Goal: Transaction & Acquisition: Purchase product/service

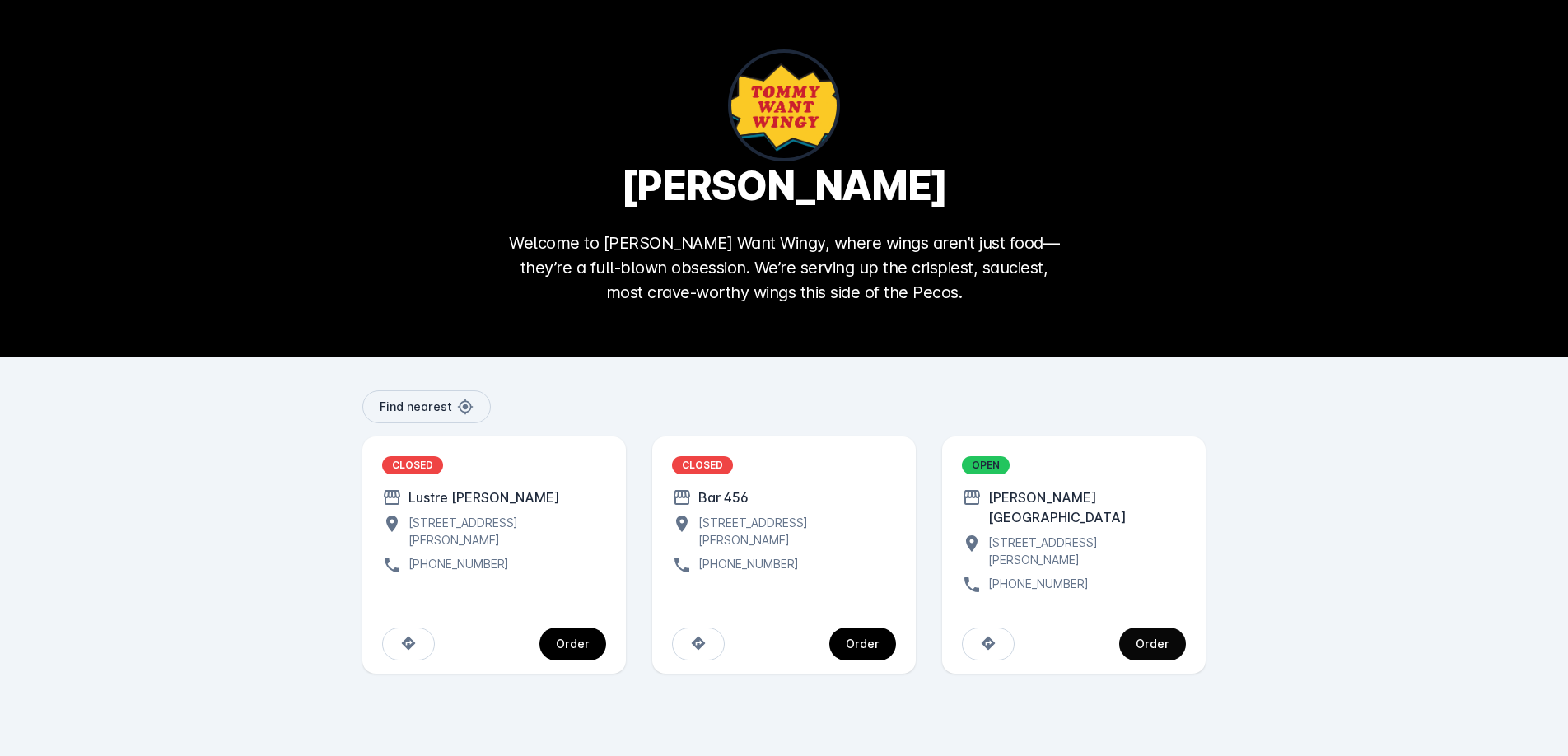
click at [1150, 638] on div "Order" at bounding box center [1152, 643] width 34 height 12
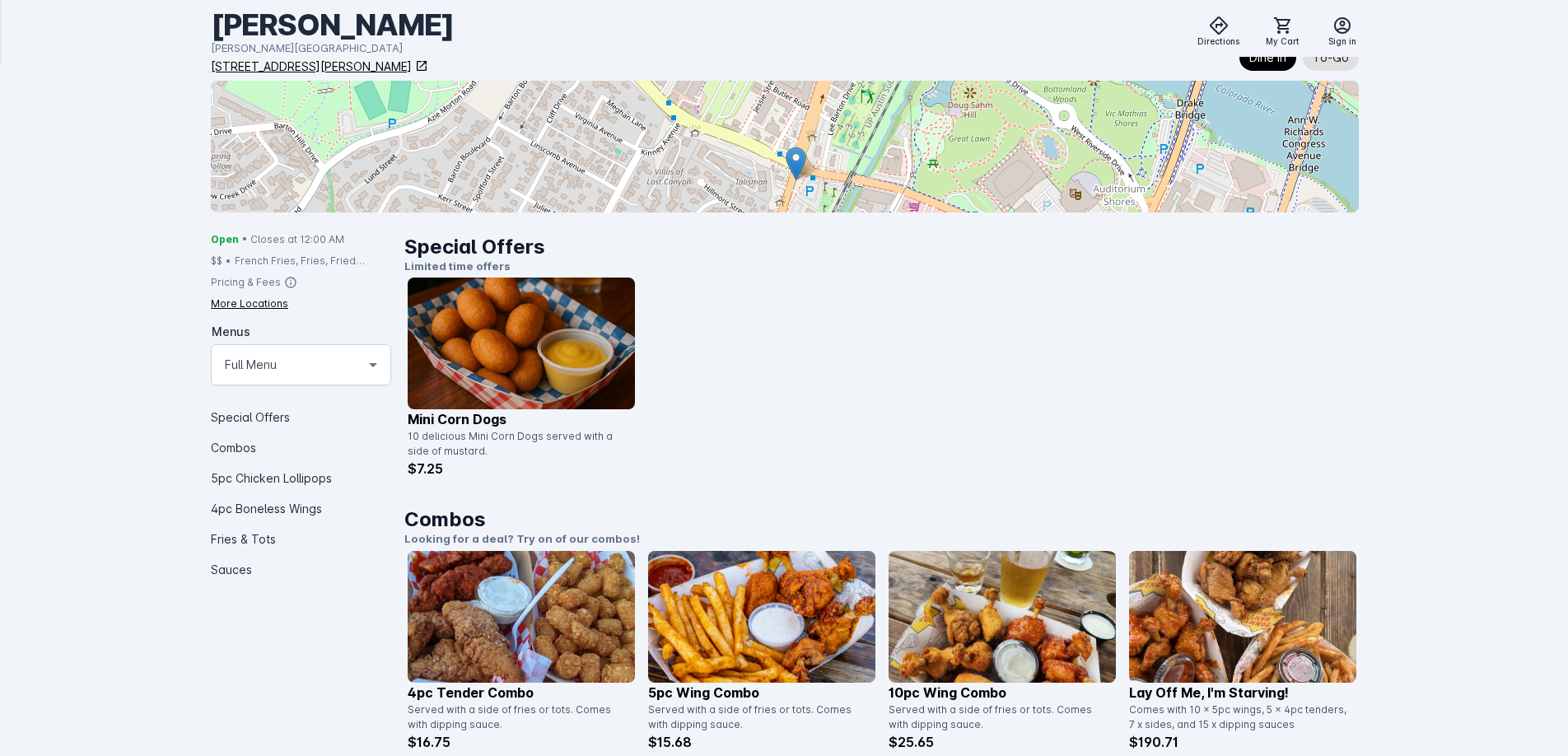
scroll to position [191, 0]
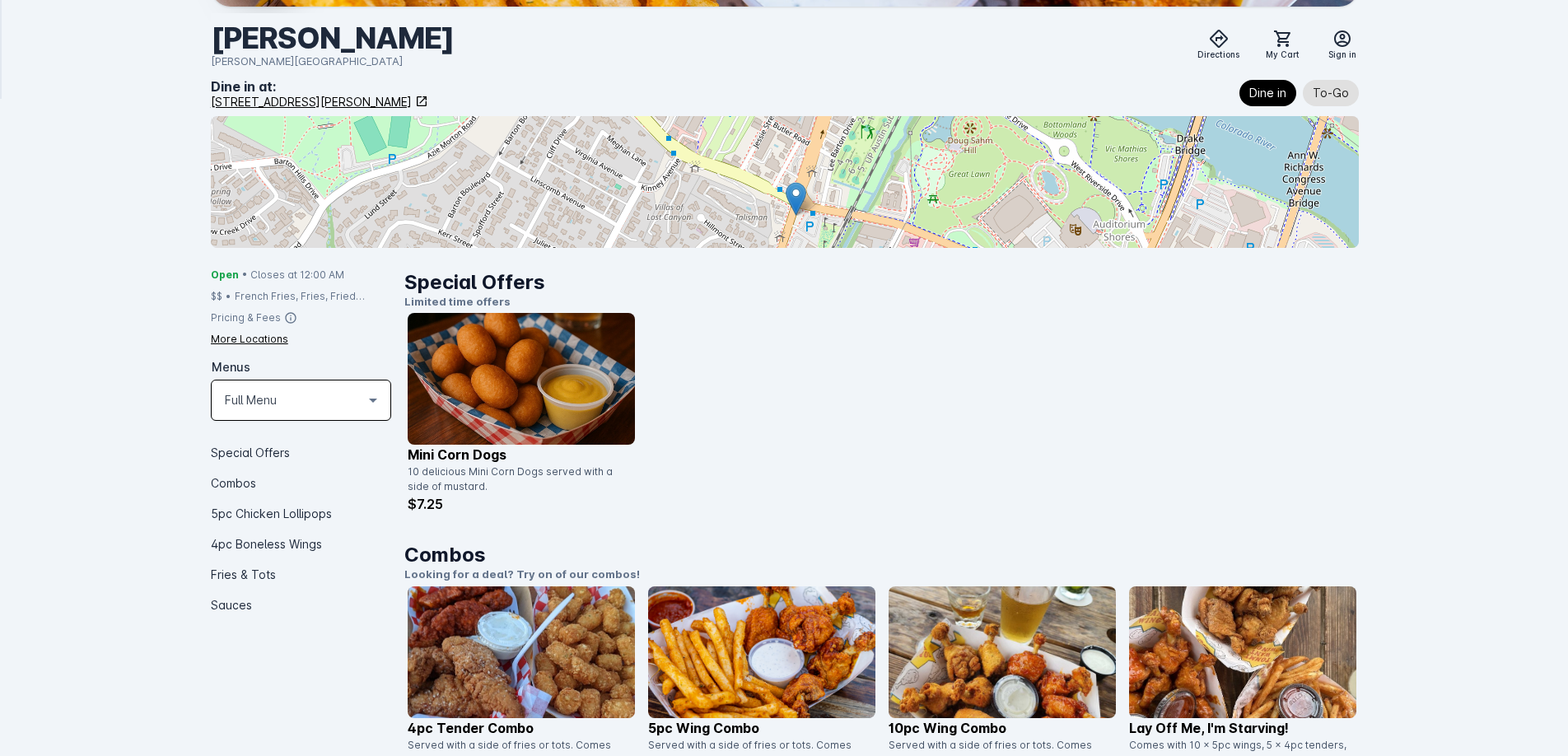
click at [313, 400] on div "Full Menu" at bounding box center [293, 400] width 138 height 20
click at [326, 338] on div at bounding box center [784, 378] width 1568 height 756
click at [502, 369] on img at bounding box center [521, 378] width 227 height 132
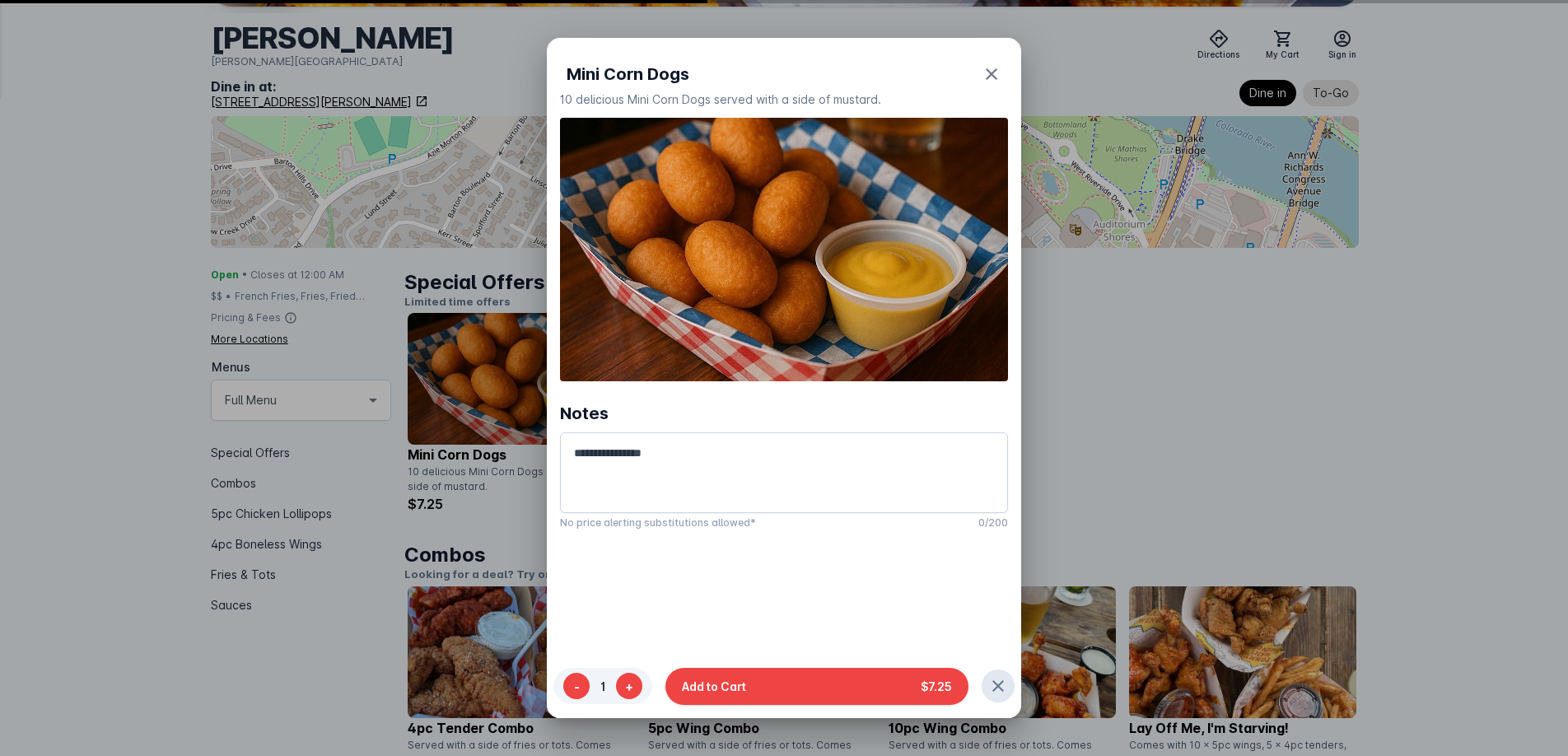
scroll to position [0, 0]
click at [636, 690] on button "+" at bounding box center [628, 686] width 26 height 26
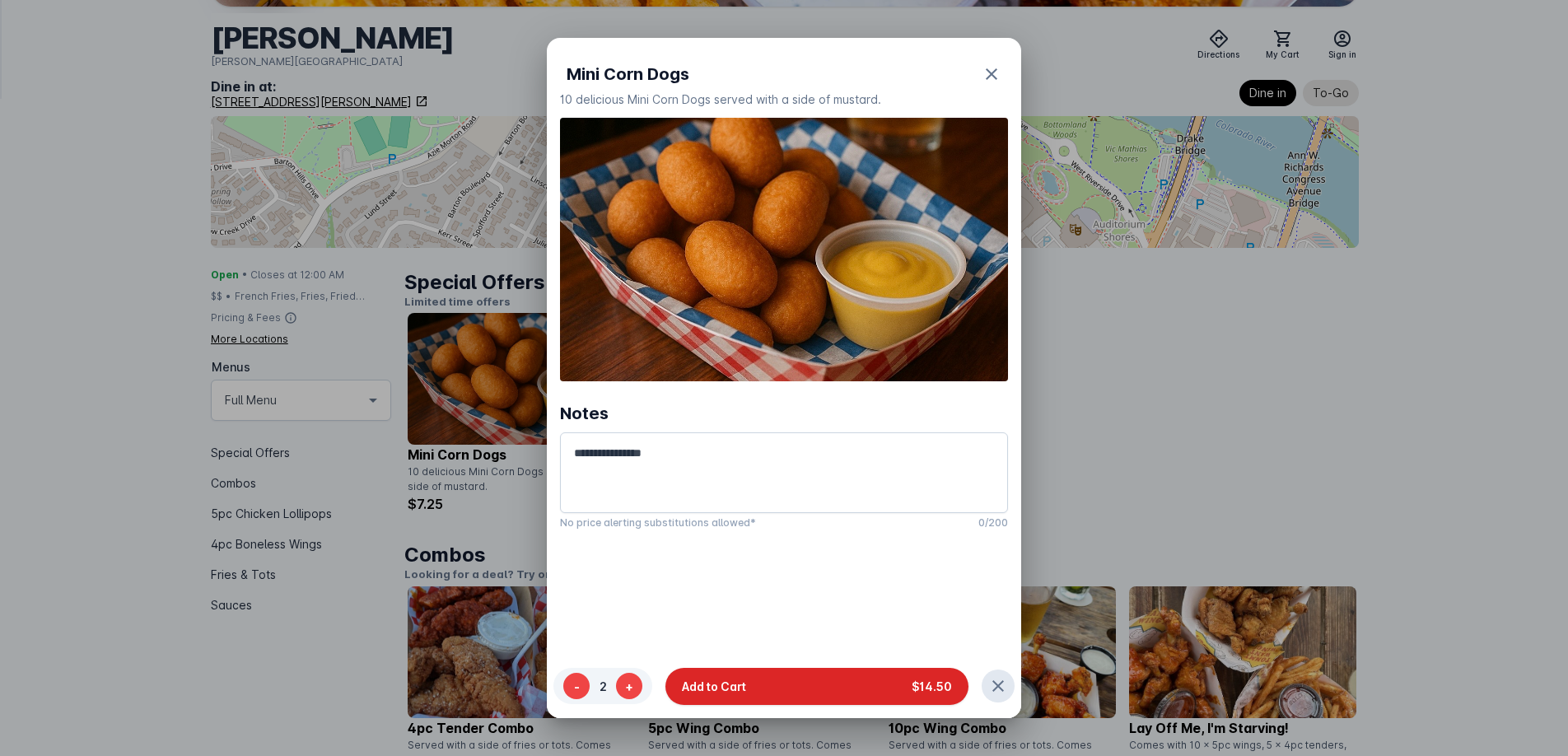
click at [802, 684] on button "Add to Cart $14.50" at bounding box center [817, 686] width 303 height 37
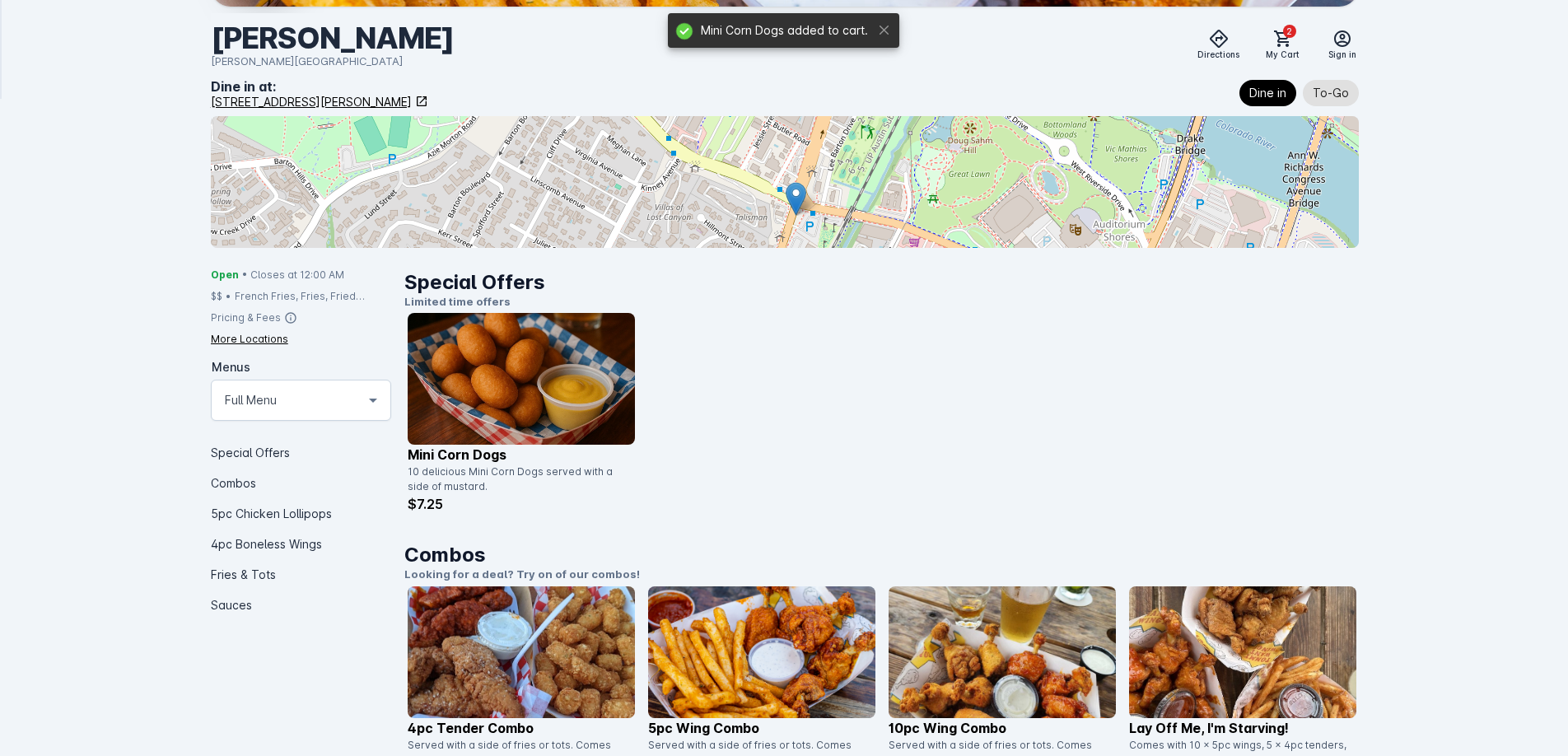
scroll to position [191, 0]
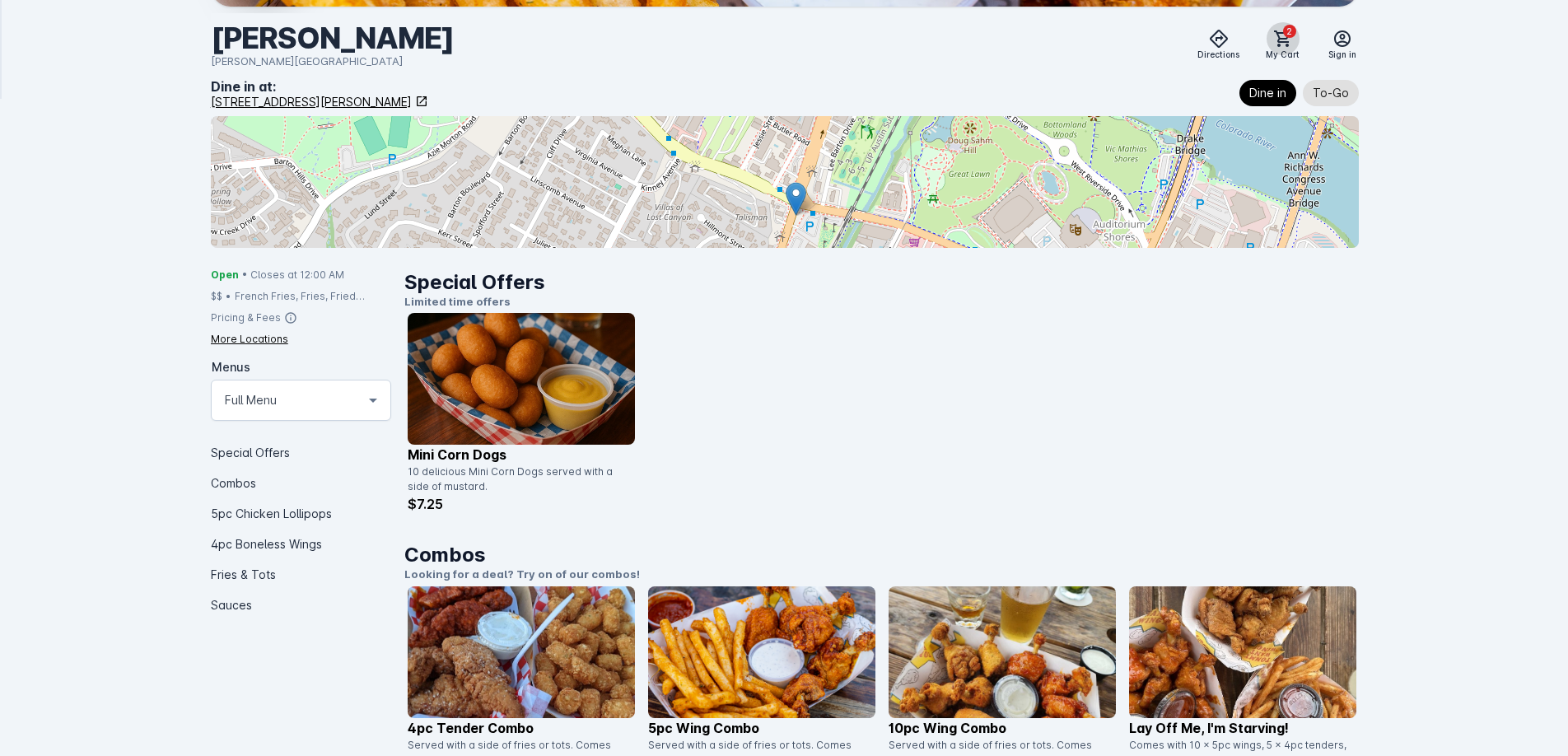
click at [1283, 37] on icon at bounding box center [1283, 39] width 20 height 20
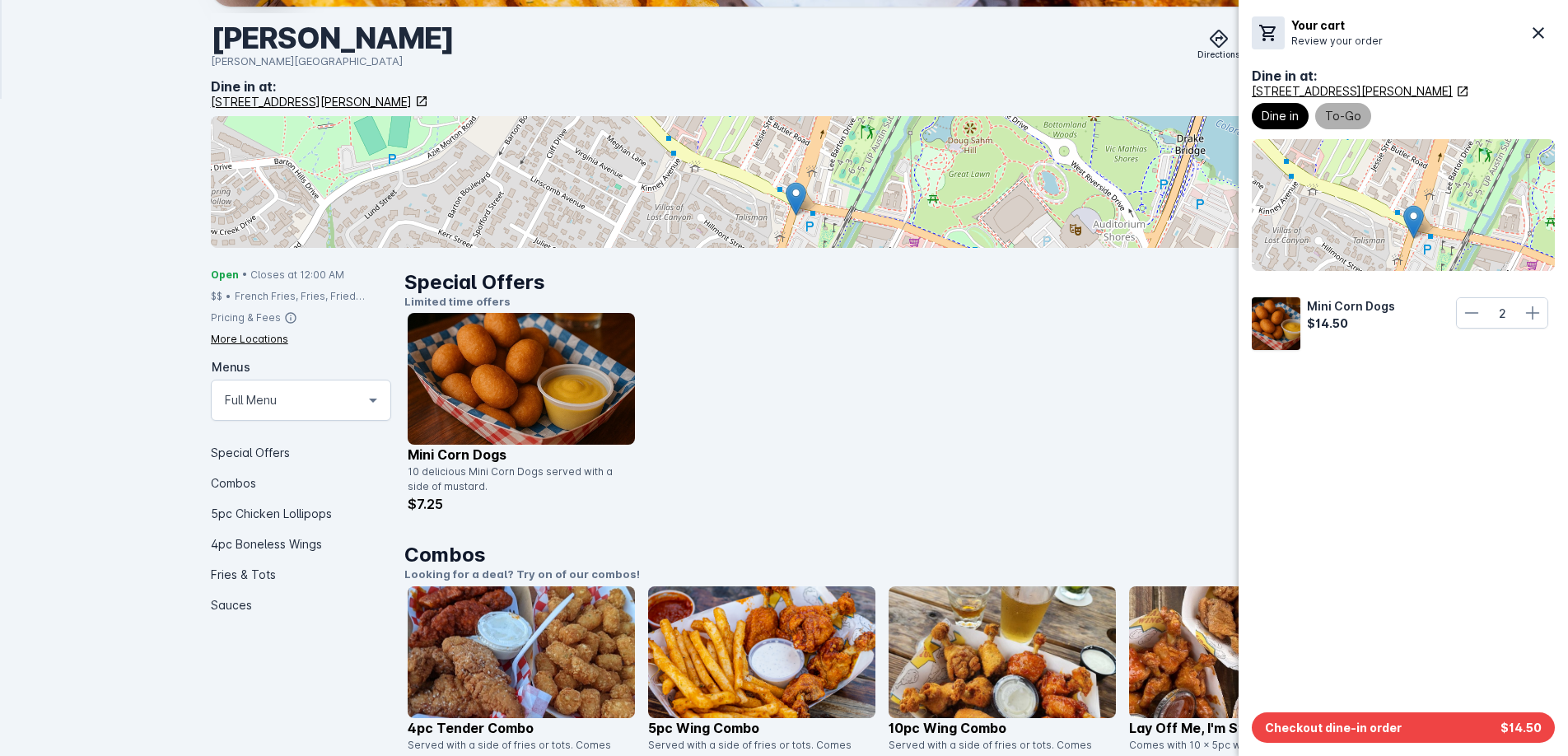
click at [1337, 113] on span "To-Go" at bounding box center [1343, 116] width 37 height 20
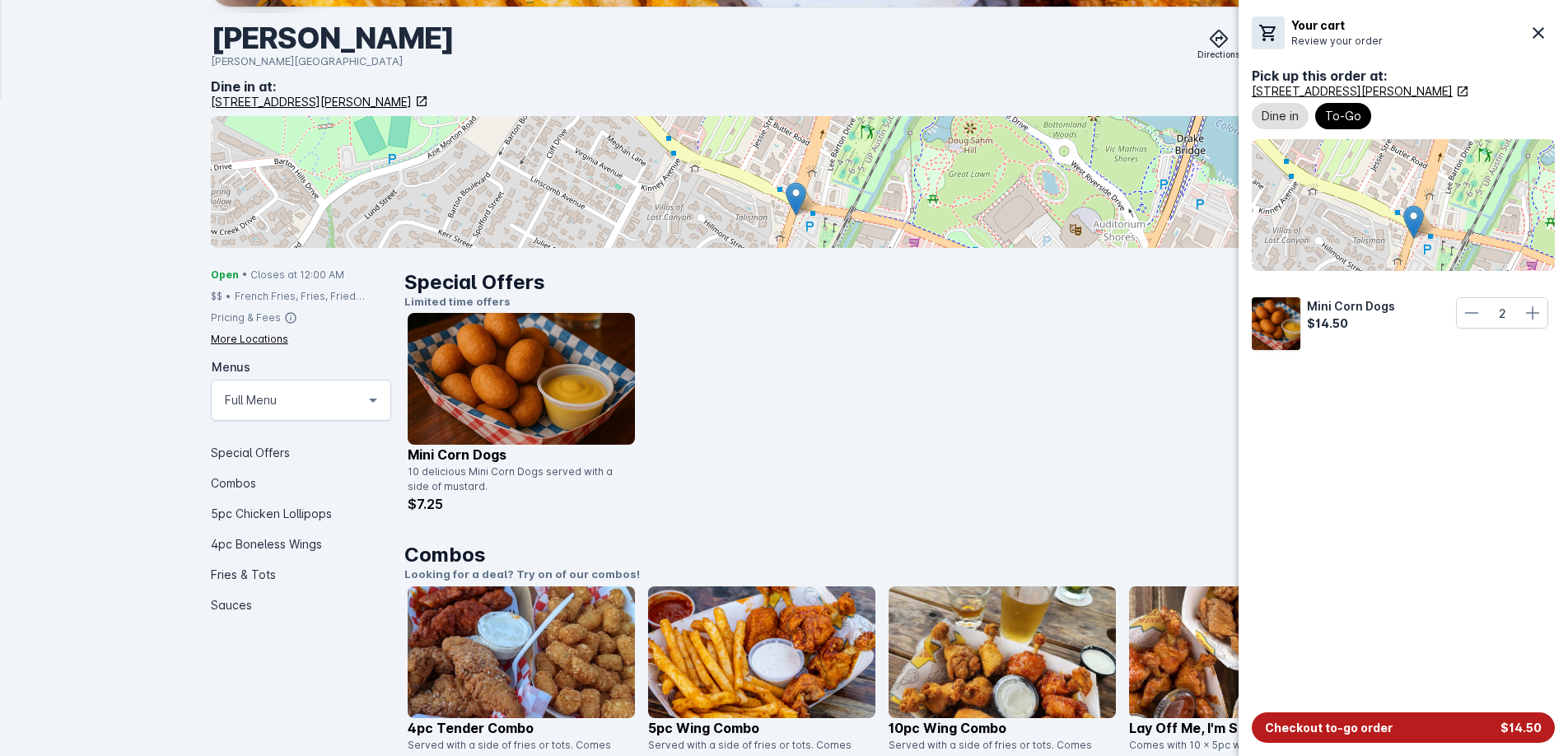
click at [1359, 730] on span "Checkout to-go order" at bounding box center [1328, 727] width 127 height 17
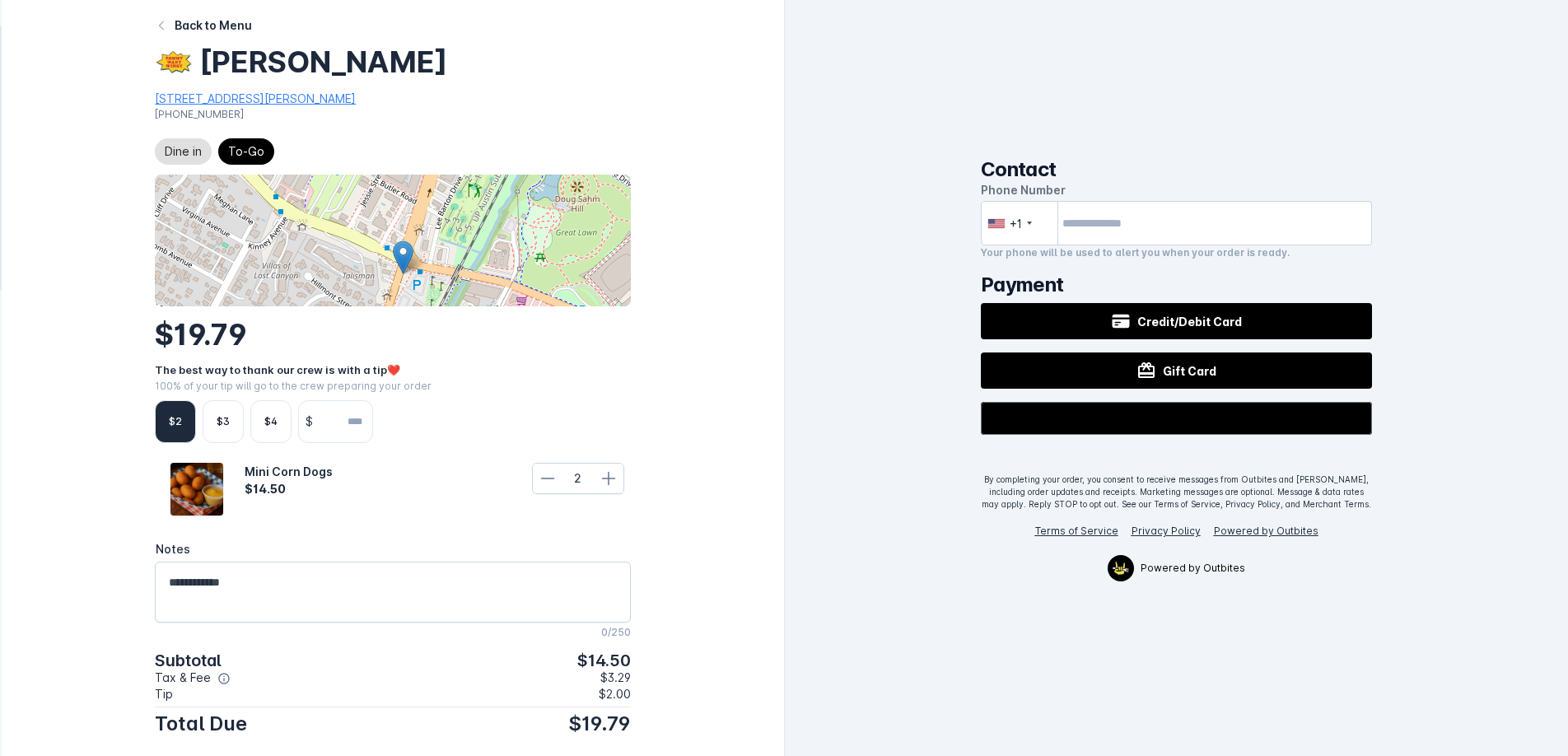
click at [265, 427] on div "$4" at bounding box center [271, 421] width 13 height 14
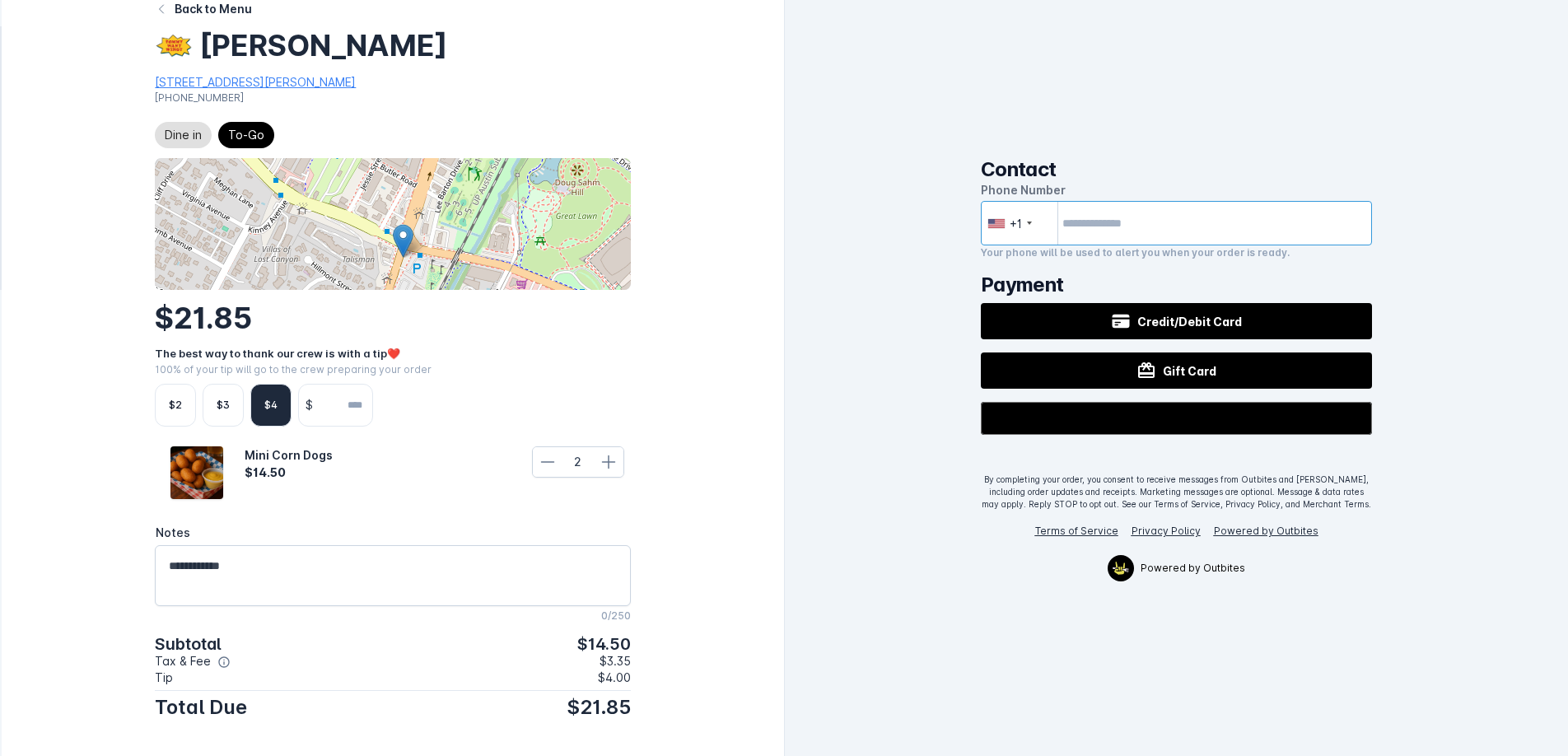
click at [1143, 222] on input "tel" at bounding box center [1176, 223] width 392 height 44
type input "**********"
click at [1148, 264] on div "**********" at bounding box center [1176, 216] width 392 height 116
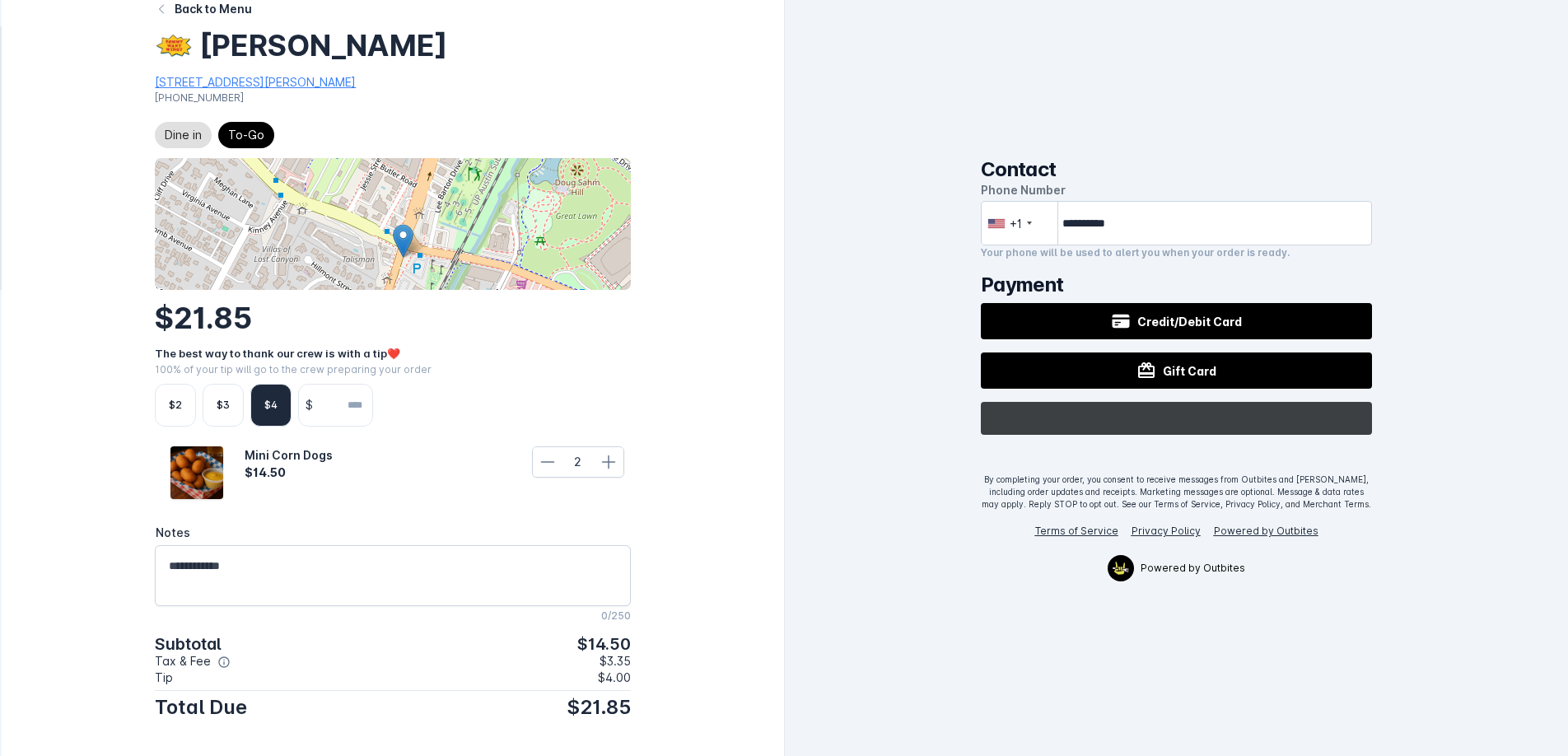
click at [1178, 423] on image "Buy with GPay" at bounding box center [1183, 418] width 31 height 24
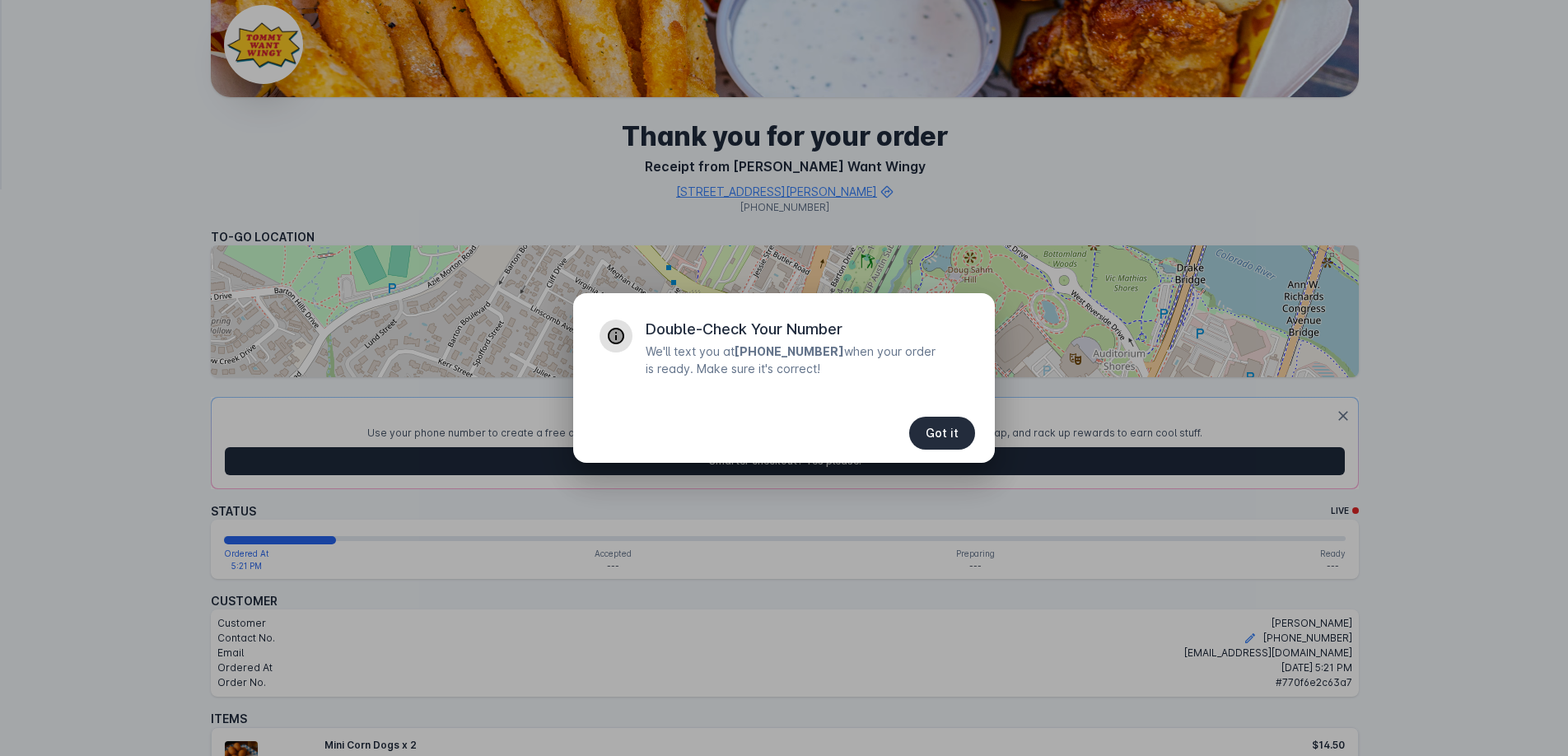
click at [948, 432] on span "Got it" at bounding box center [942, 433] width 33 height 12
